Goal: Information Seeking & Learning: Learn about a topic

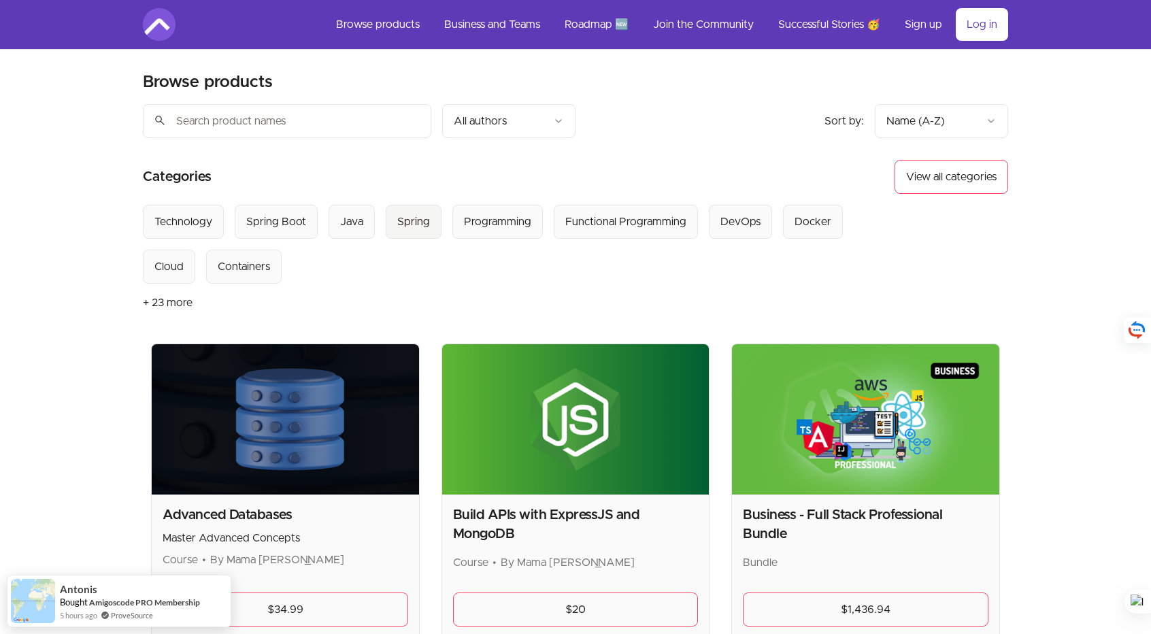
click at [423, 225] on div "Spring" at bounding box center [413, 222] width 33 height 16
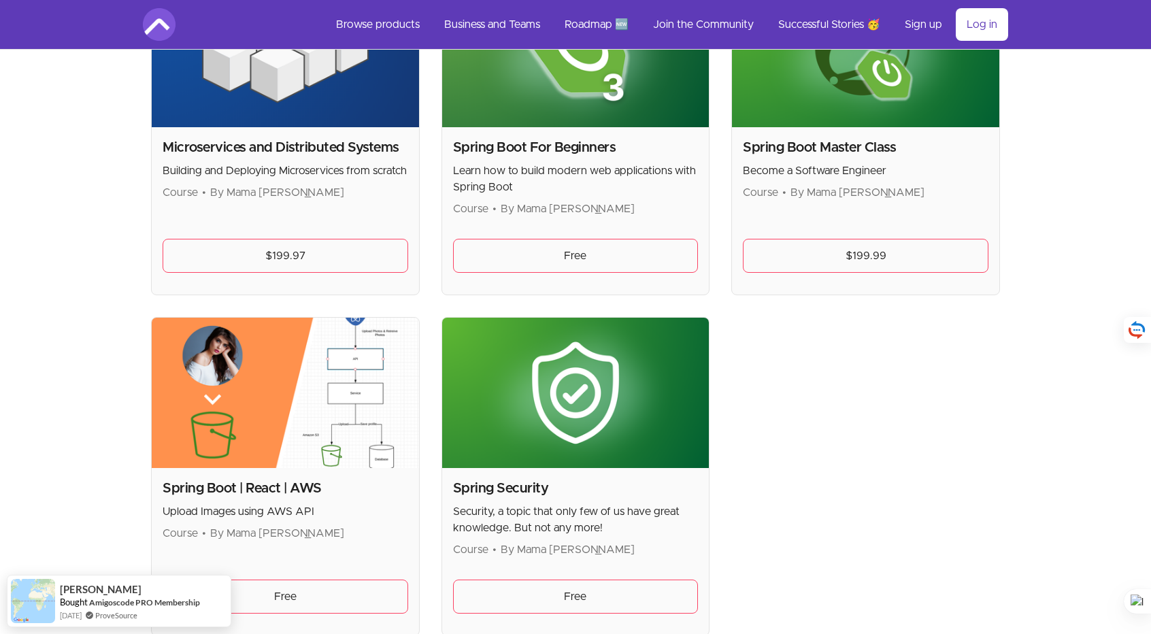
scroll to position [272, 0]
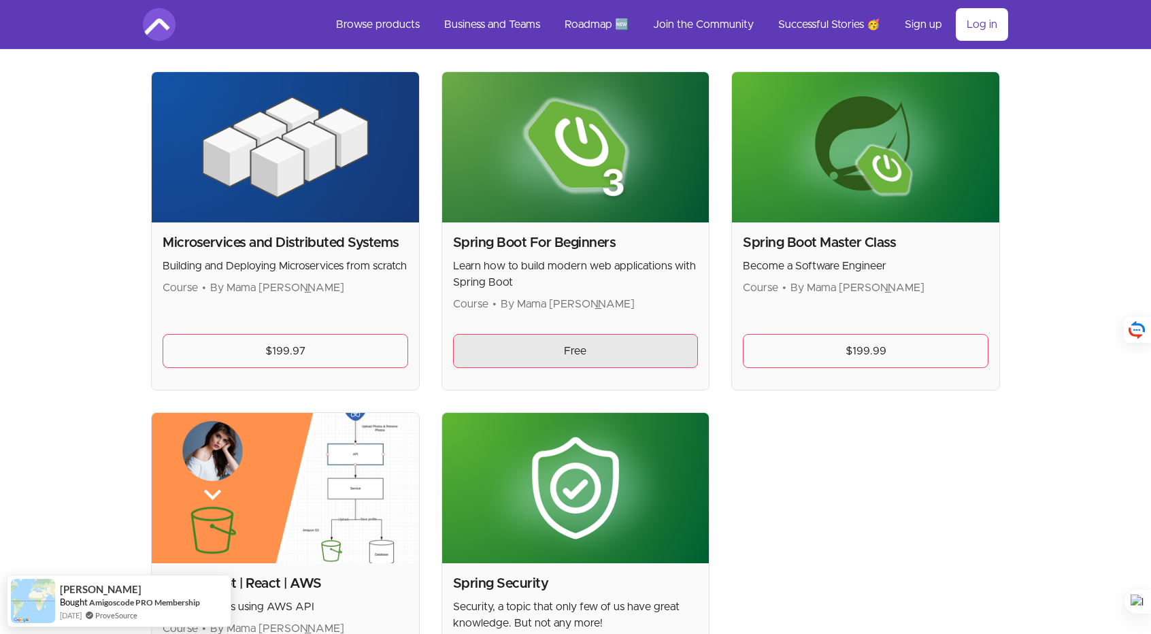
click at [608, 341] on link "Free" at bounding box center [576, 351] width 246 height 34
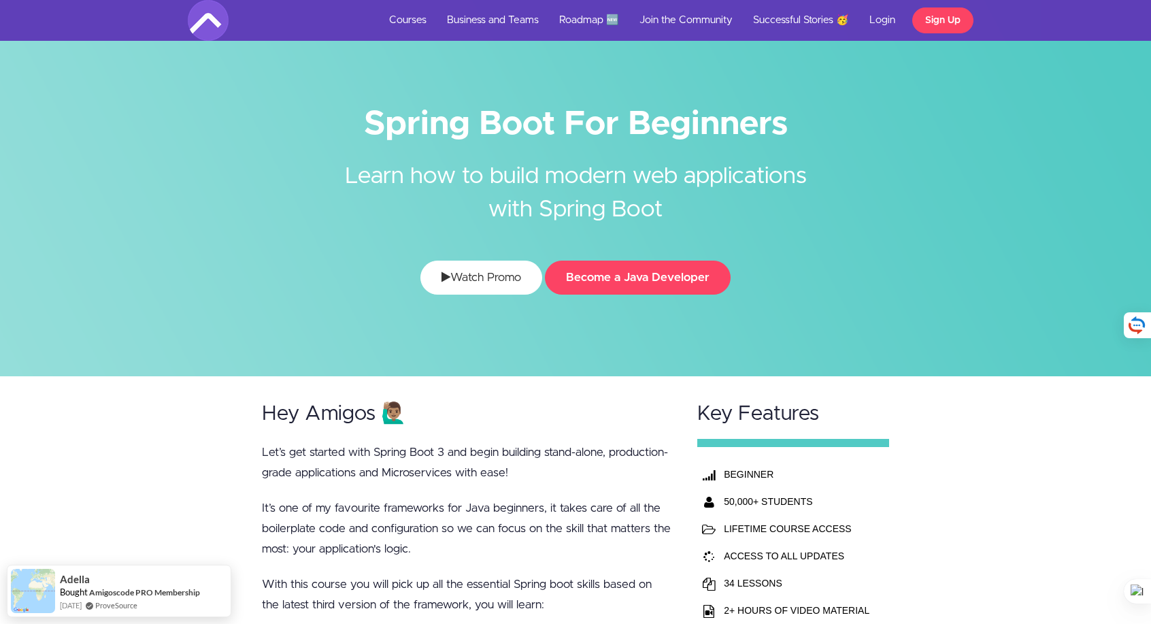
click at [525, 281] on link "Watch Promo" at bounding box center [481, 278] width 122 height 34
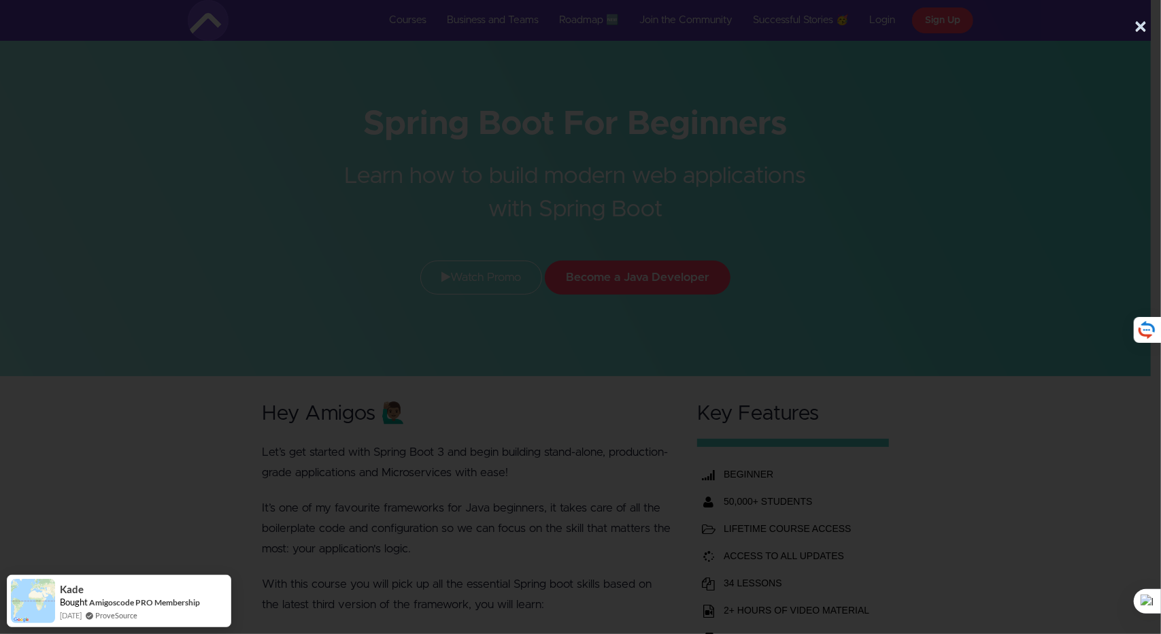
click at [1044, 232] on div at bounding box center [575, 268] width 1151 height 420
click at [1138, 33] on button "×" at bounding box center [1141, 27] width 14 height 27
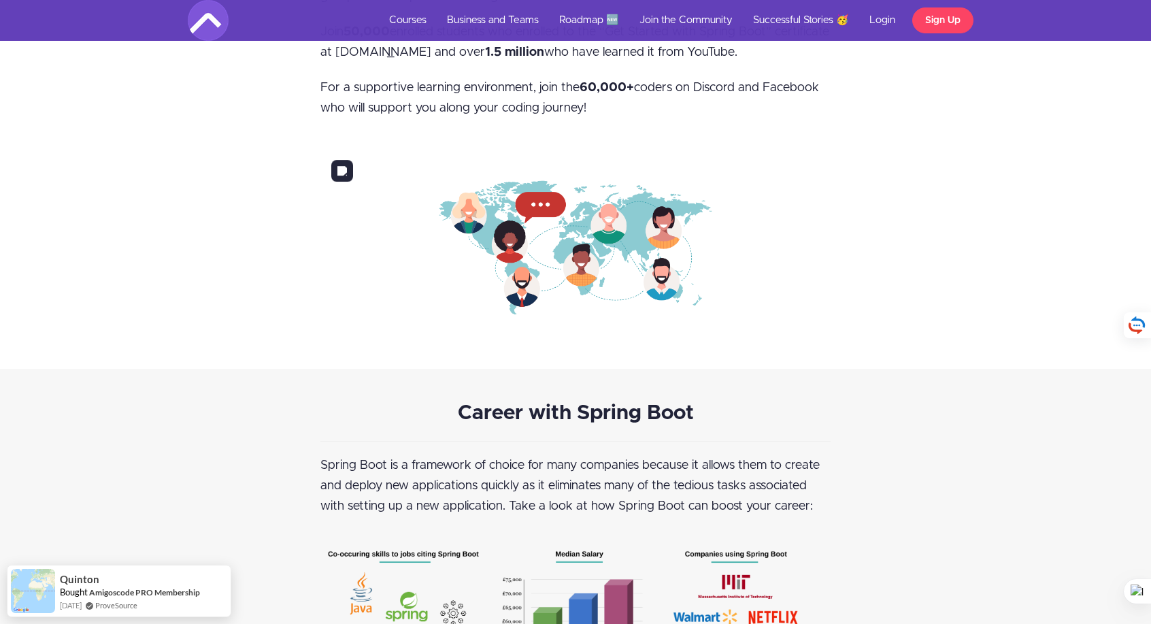
scroll to position [1905, 0]
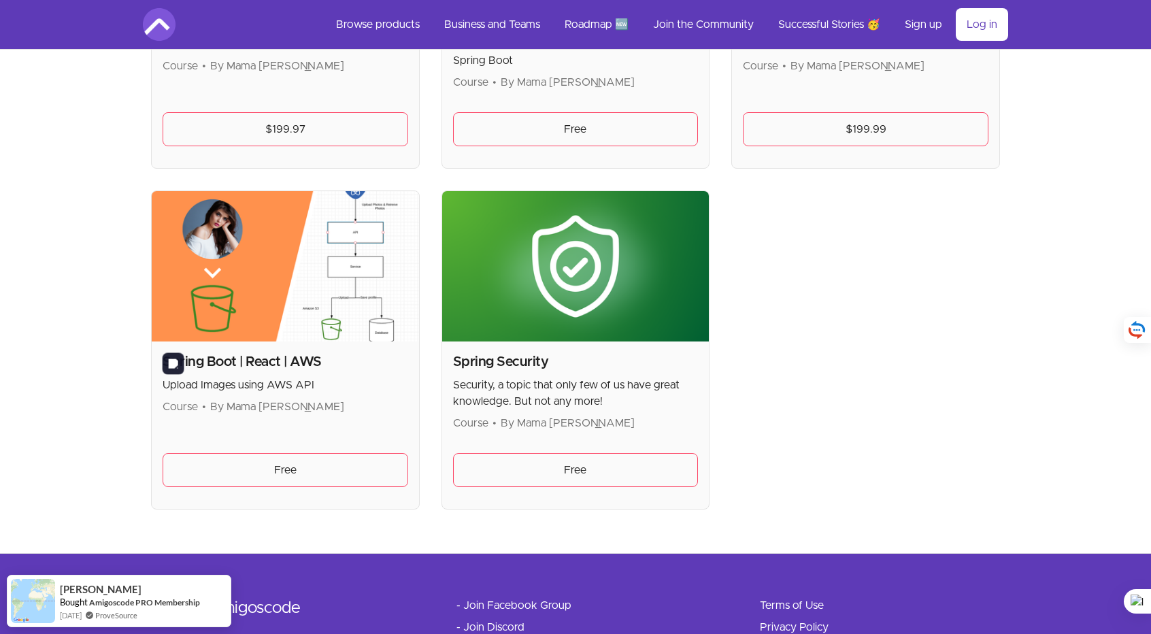
scroll to position [544, 0]
